Goal: Task Accomplishment & Management: Manage account settings

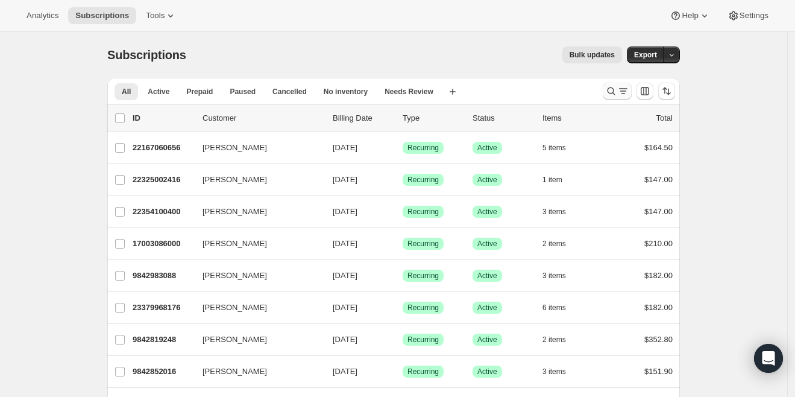
click at [613, 89] on icon "Search and filter results" at bounding box center [611, 91] width 12 height 12
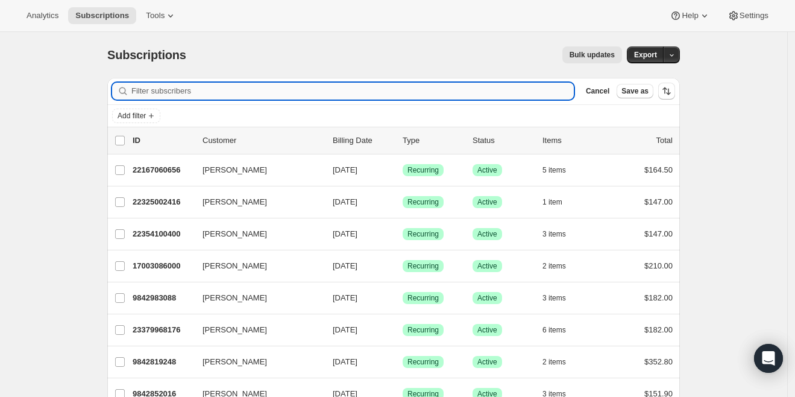
click at [518, 95] on input "Filter subscribers" at bounding box center [352, 91] width 442 height 17
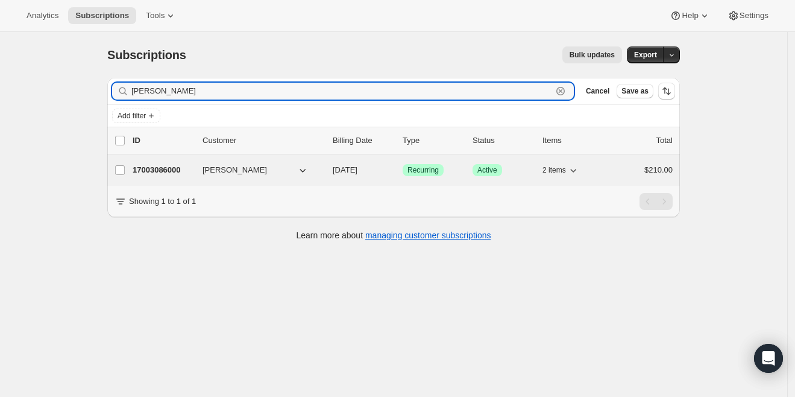
type input "[PERSON_NAME]"
click at [160, 171] on p "17003086000" at bounding box center [163, 170] width 60 height 12
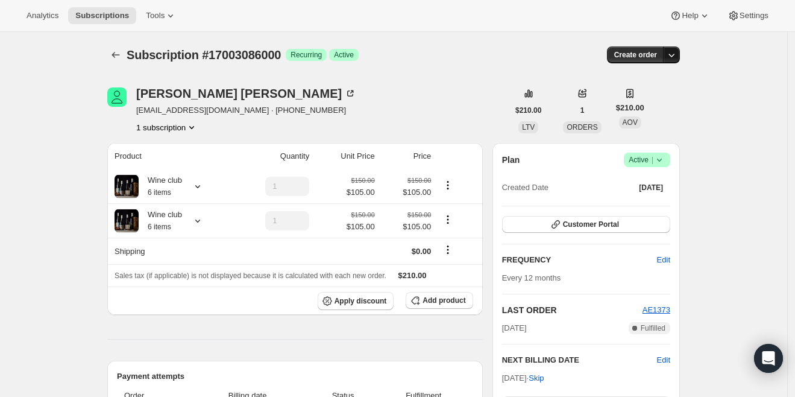
click at [677, 58] on icon "button" at bounding box center [671, 55] width 12 height 12
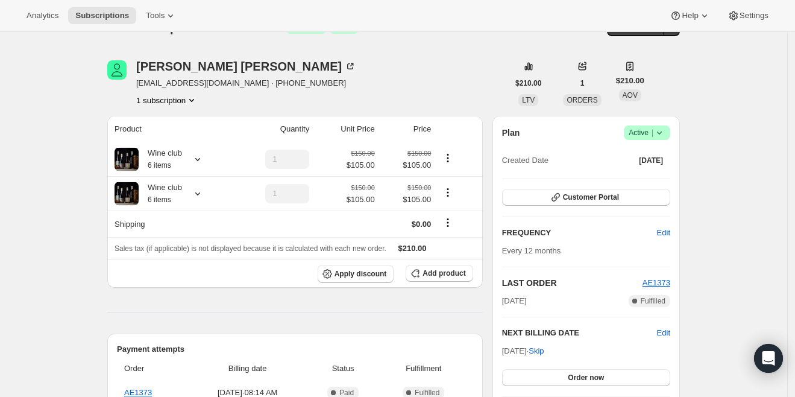
scroll to position [28, 0]
click at [661, 135] on icon at bounding box center [659, 132] width 12 height 12
click at [658, 177] on span "Cancel subscription" at bounding box center [648, 175] width 68 height 9
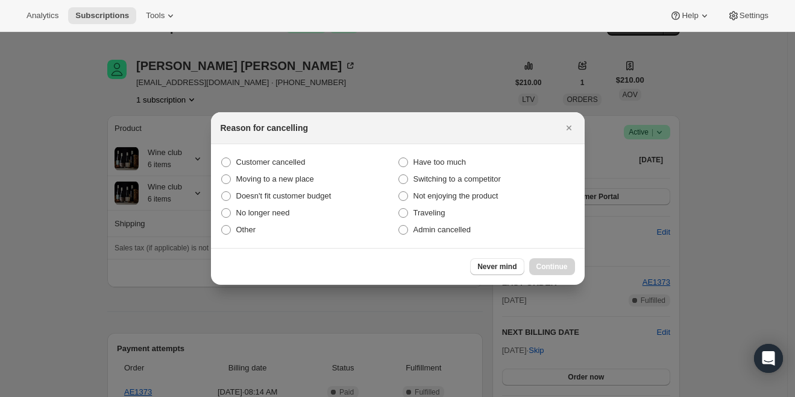
scroll to position [0, 0]
click at [287, 163] on span "Customer cancelled" at bounding box center [270, 161] width 69 height 9
click at [222, 158] on input "Customer cancelled" at bounding box center [221, 157] width 1 height 1
radio input "true"
click at [544, 268] on span "Continue" at bounding box center [551, 267] width 31 height 10
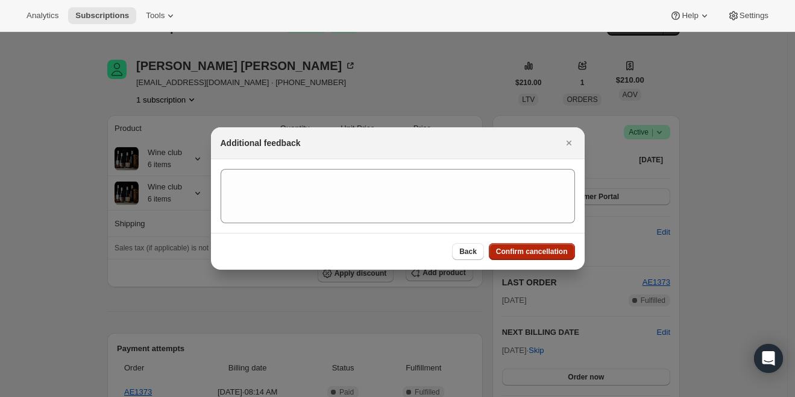
click at [541, 257] on button "Confirm cancellation" at bounding box center [532, 251] width 86 height 17
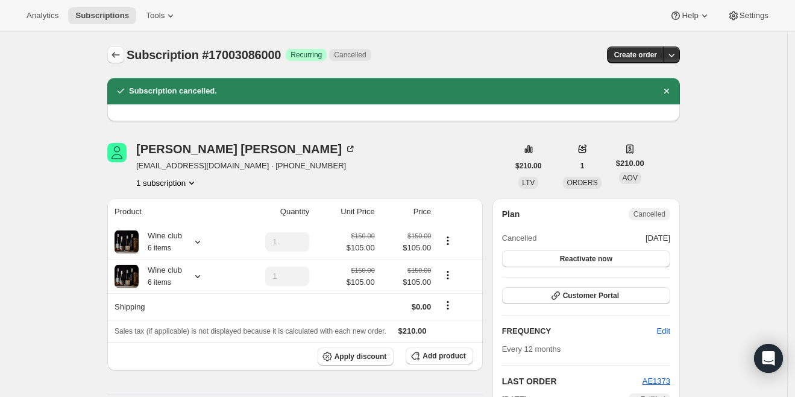
click at [117, 58] on icon "Subscriptions" at bounding box center [116, 55] width 12 height 12
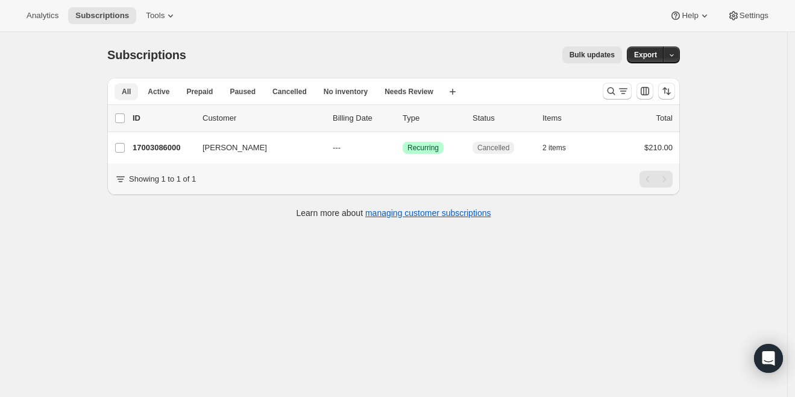
click at [130, 88] on span "All" at bounding box center [126, 92] width 9 height 10
click at [160, 96] on span "Active" at bounding box center [159, 92] width 22 height 10
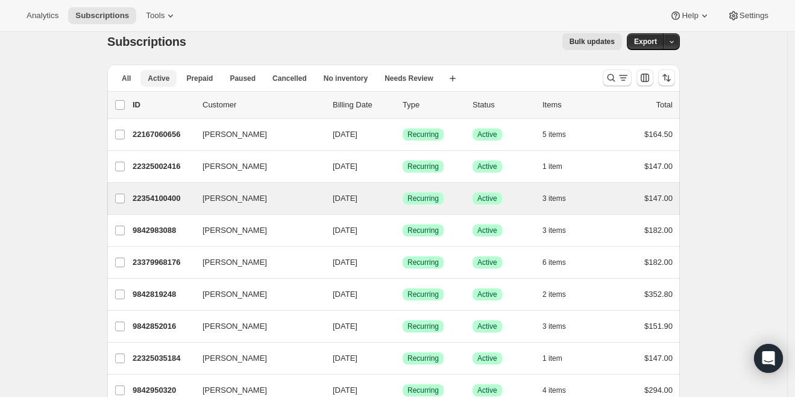
scroll to position [16, 0]
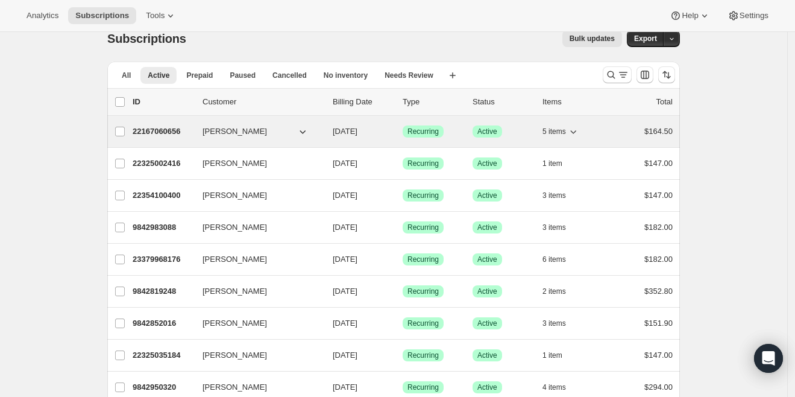
click at [161, 134] on p "22167060656" at bounding box center [163, 131] width 60 height 12
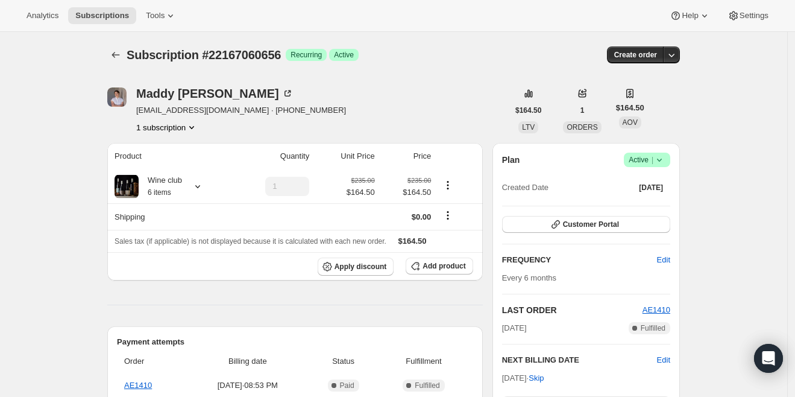
click at [661, 159] on icon at bounding box center [659, 160] width 5 height 3
click at [119, 57] on icon "Subscriptions" at bounding box center [116, 55] width 12 height 12
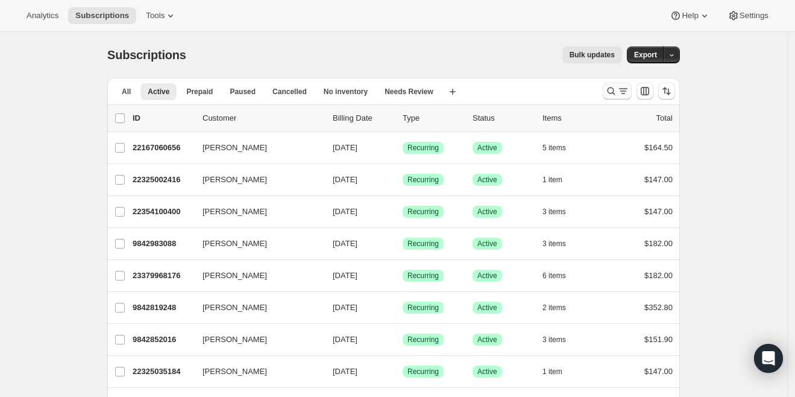
click at [623, 89] on icon "Search and filter results" at bounding box center [623, 91] width 12 height 12
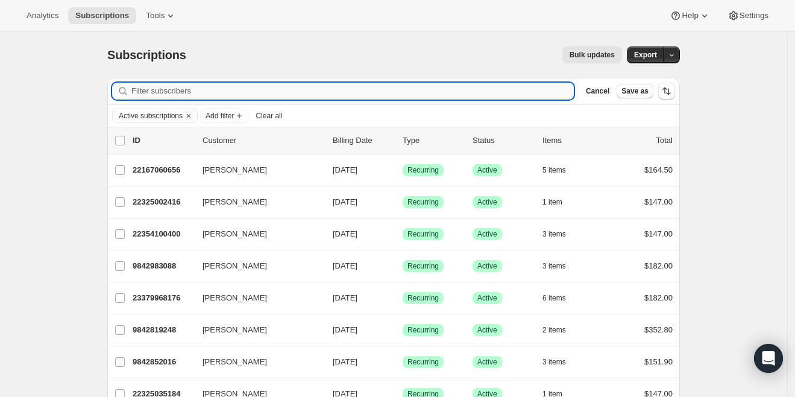
click at [313, 93] on input "Filter subscribers" at bounding box center [352, 91] width 442 height 17
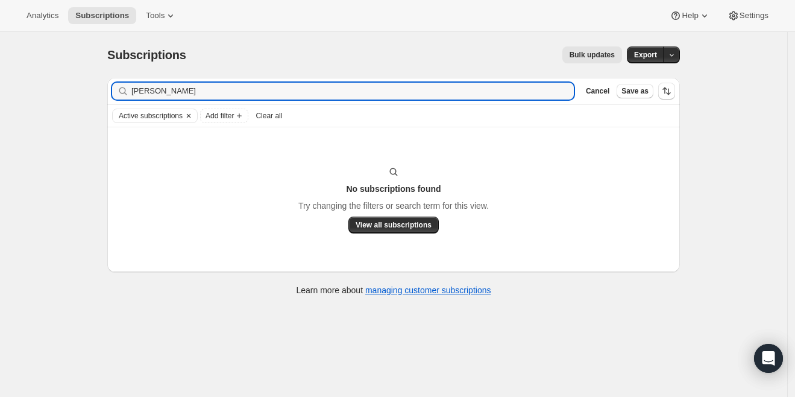
type input "[PERSON_NAME]"
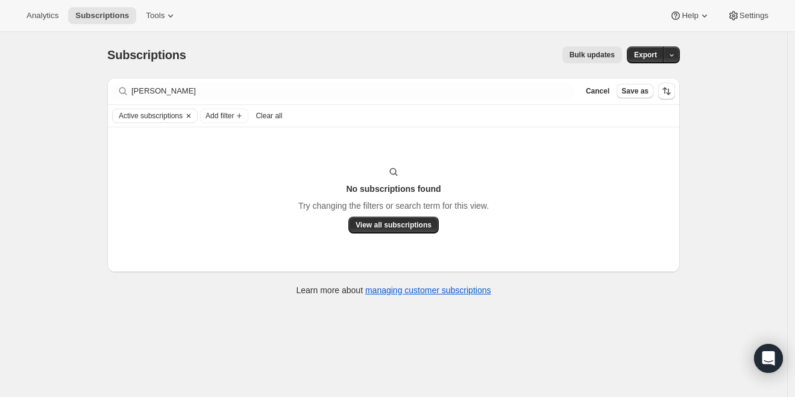
click at [192, 112] on button "Clear" at bounding box center [189, 115] width 12 height 13
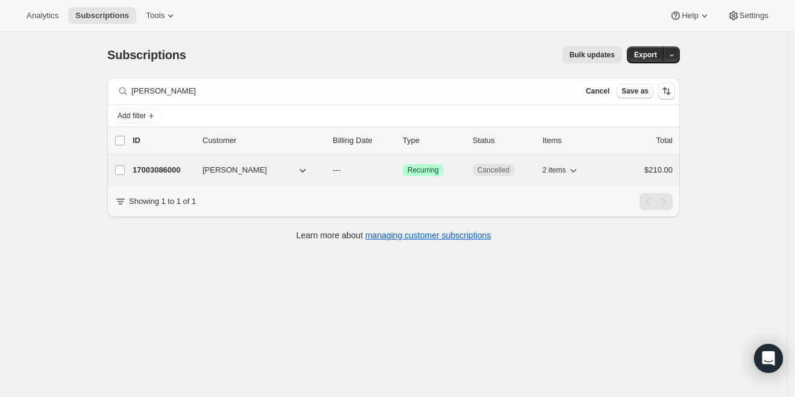
click at [176, 164] on p "17003086000" at bounding box center [163, 170] width 60 height 12
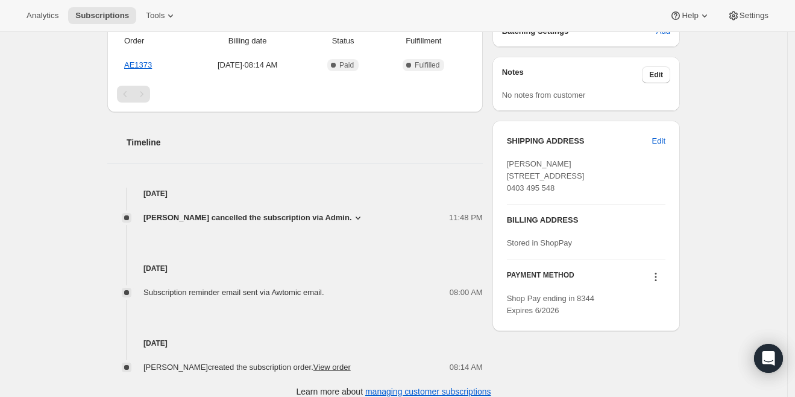
scroll to position [366, 0]
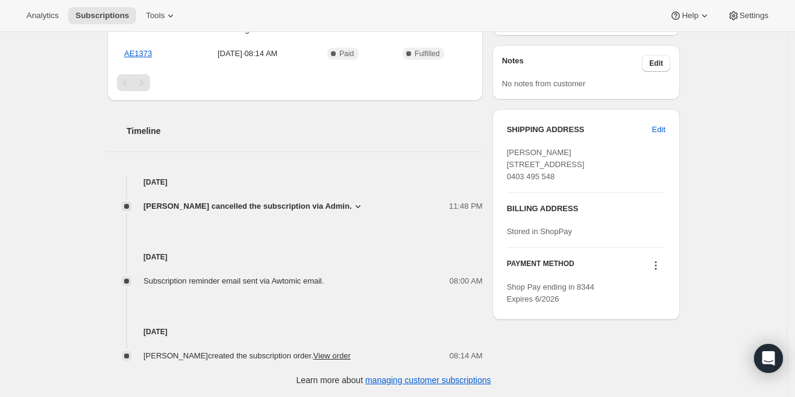
click at [364, 207] on icon at bounding box center [358, 206] width 12 height 12
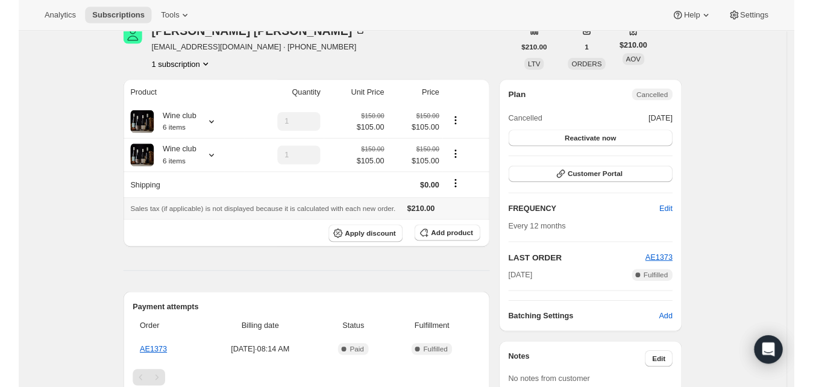
scroll to position [0, 0]
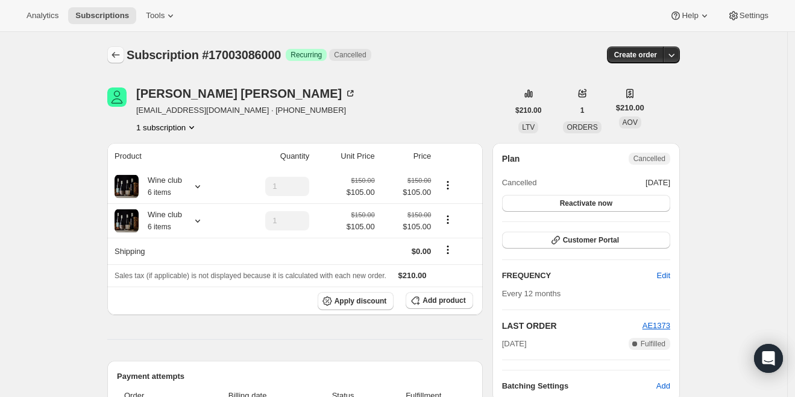
click at [116, 60] on icon "Subscriptions" at bounding box center [116, 55] width 12 height 12
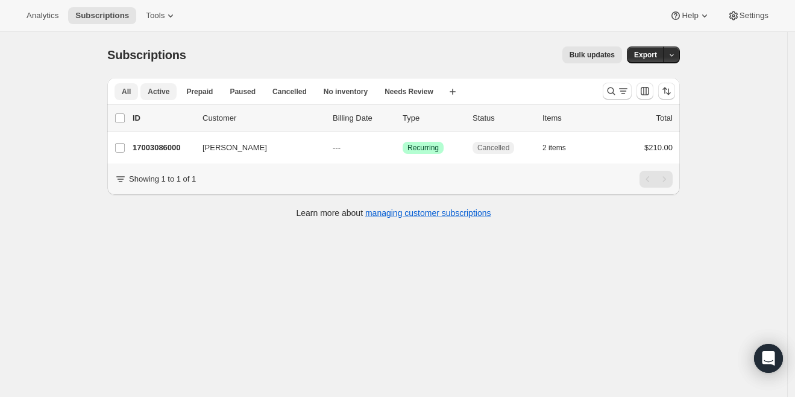
click at [131, 93] on span "All" at bounding box center [126, 92] width 9 height 10
